Goal: Task Accomplishment & Management: Use online tool/utility

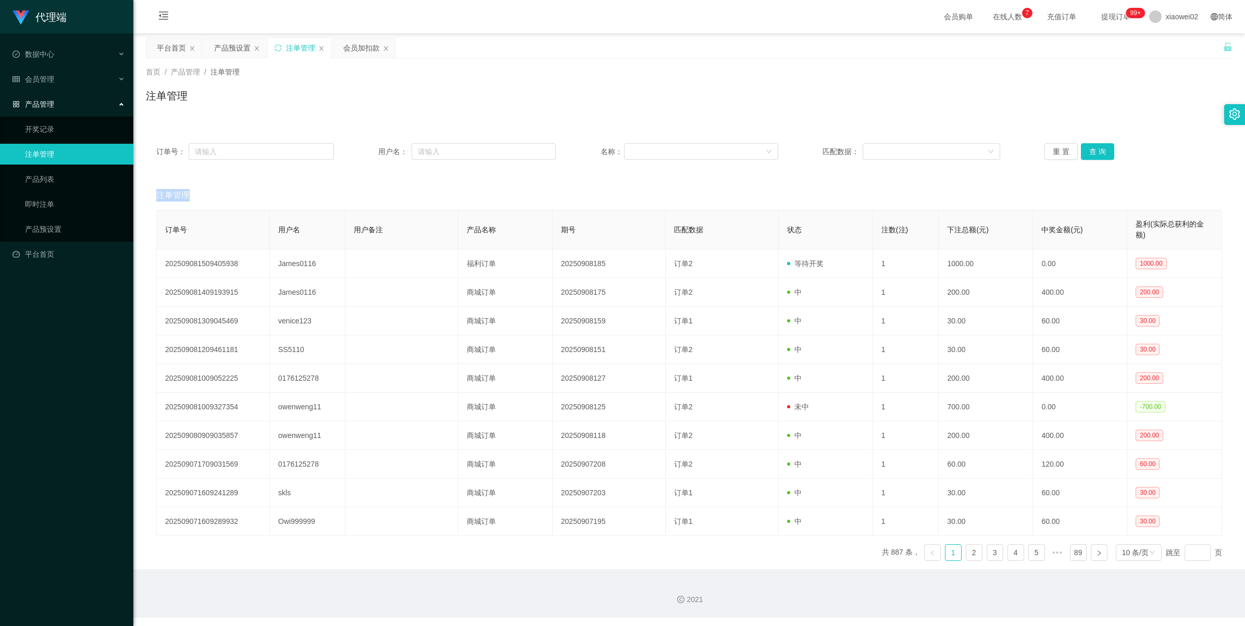
click at [226, 54] on div "产品预设置" at bounding box center [232, 48] width 36 height 20
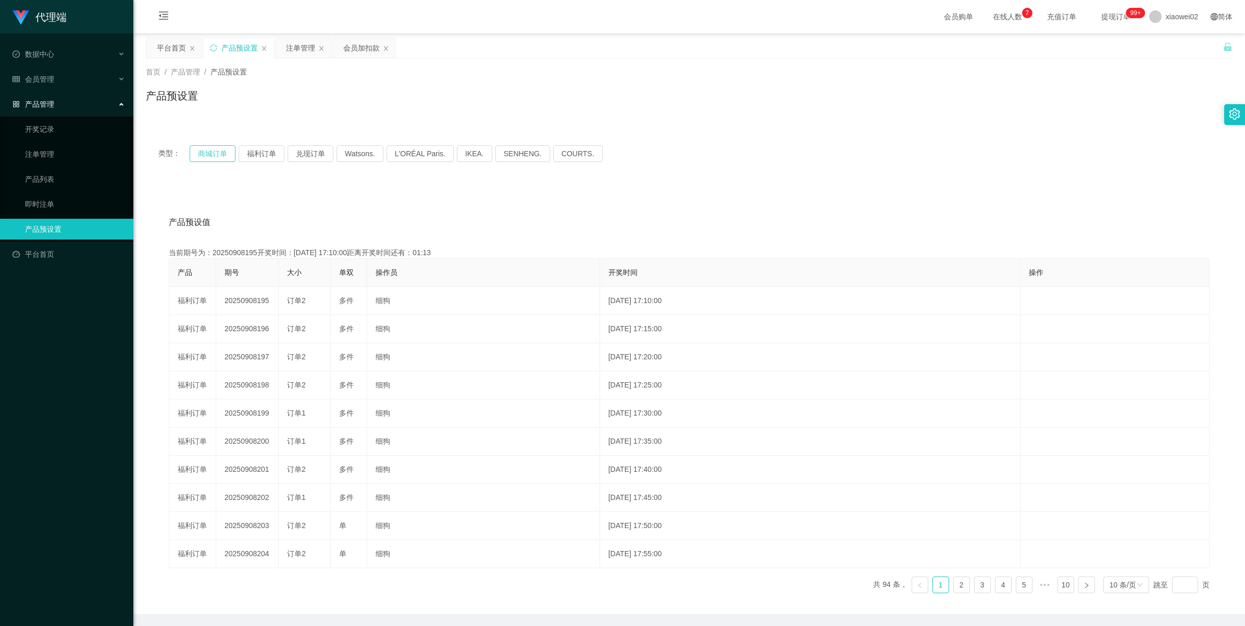
click at [210, 152] on button "商城订单" at bounding box center [213, 153] width 46 height 17
click at [305, 144] on div "类型： 商城订单 福利订单 兑现订单 Watsons. L'ORÉAL Paris. IKEA. [GEOGRAPHIC_DATA]. COURTS." at bounding box center [689, 154] width 1087 height 42
drag, startPoint x: 305, startPoint y: 144, endPoint x: 308, endPoint y: 149, distance: 6.1
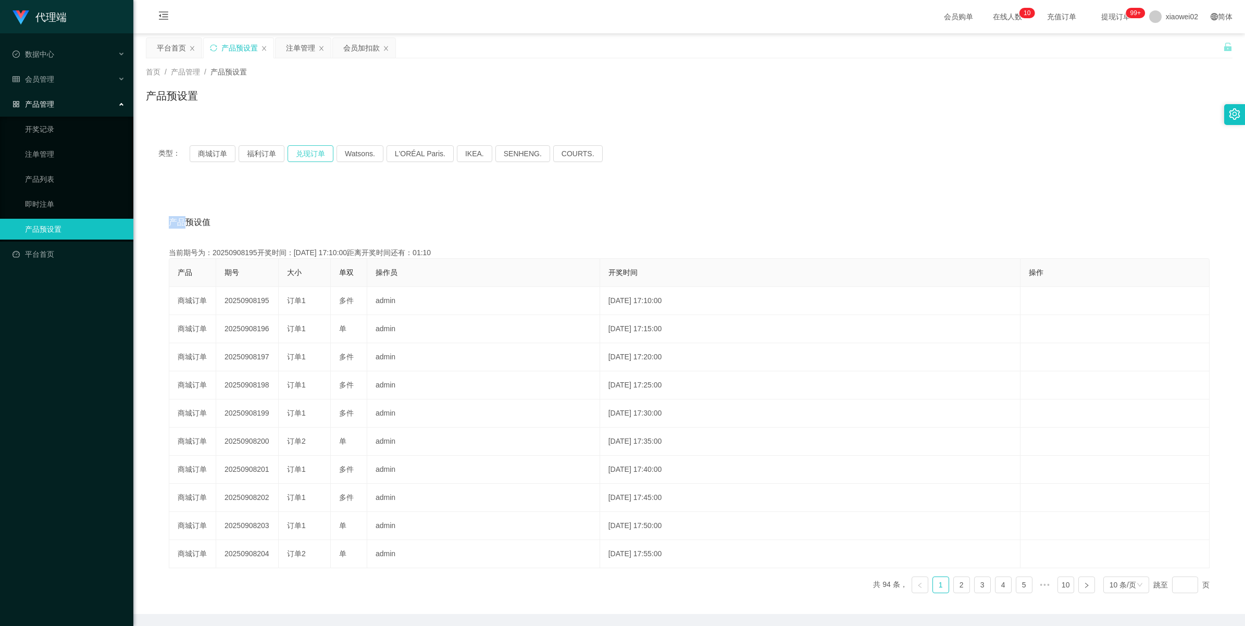
click at [308, 149] on button "兑现订单" at bounding box center [311, 153] width 46 height 17
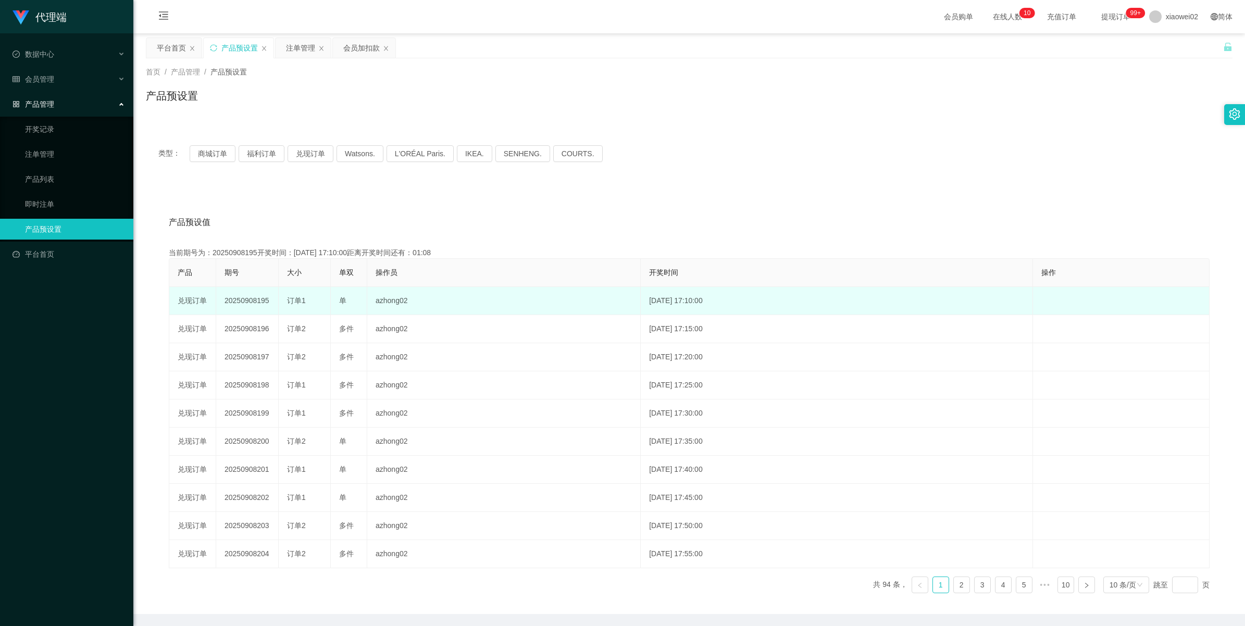
click at [246, 297] on td "20250908195" at bounding box center [247, 301] width 63 height 28
copy td "20250908195"
